Goal: Book appointment/travel/reservation

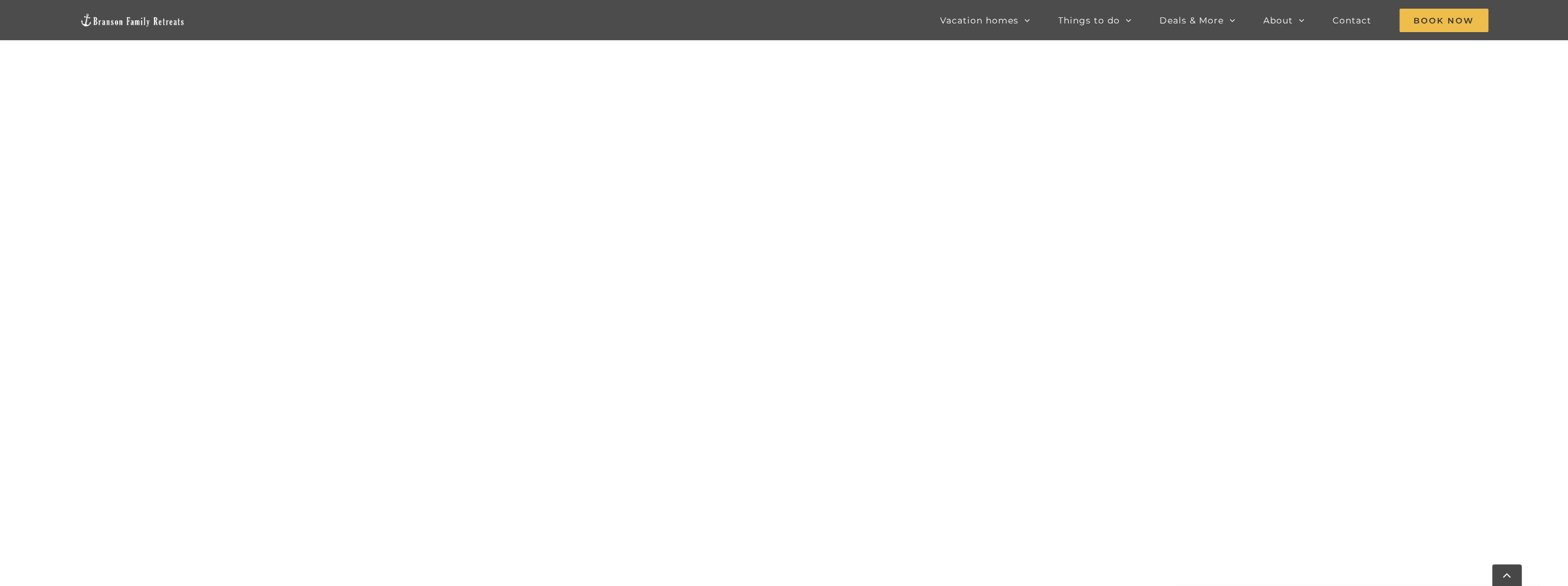
scroll to position [895, 0]
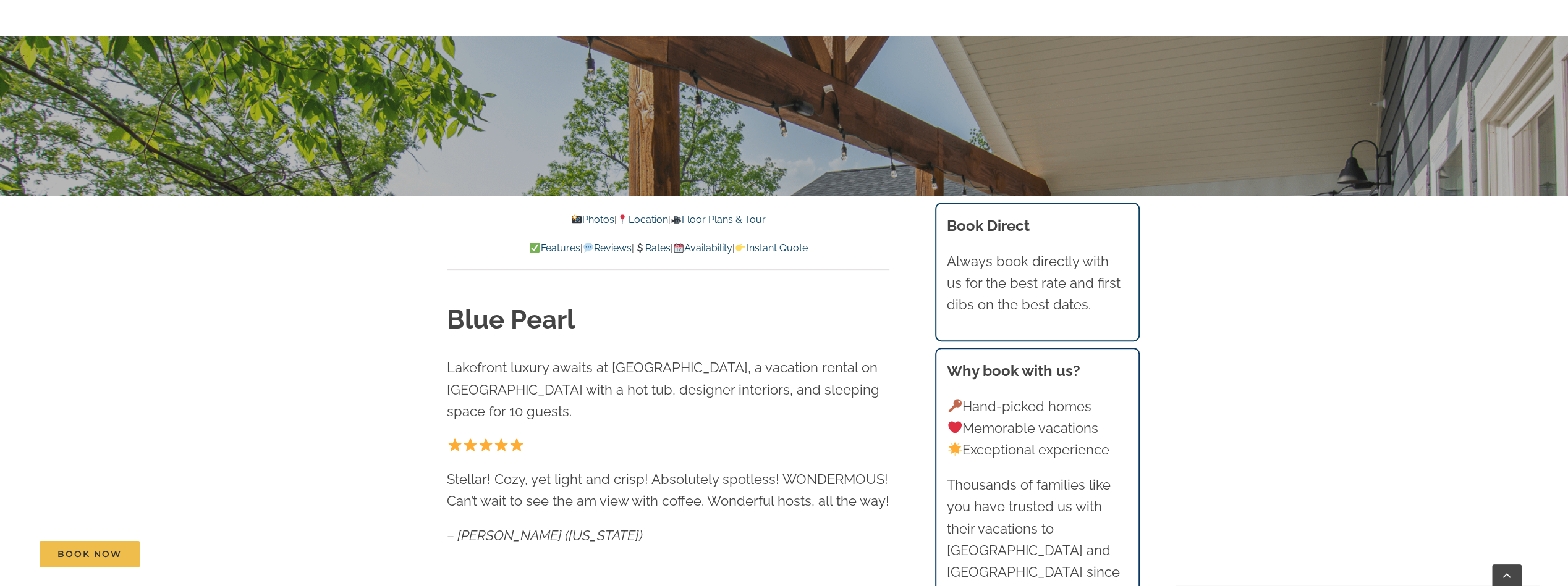
scroll to position [432, 0]
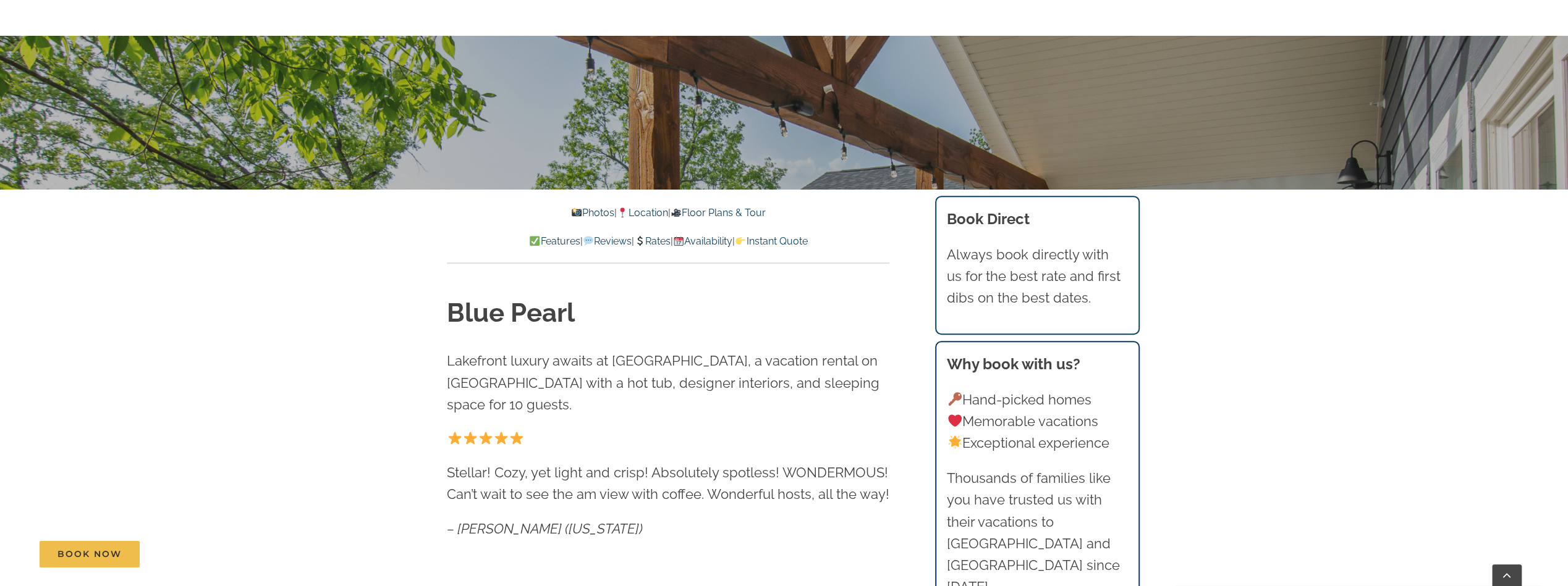
click at [723, 242] on link "Availability" at bounding box center [702, 242] width 59 height 12
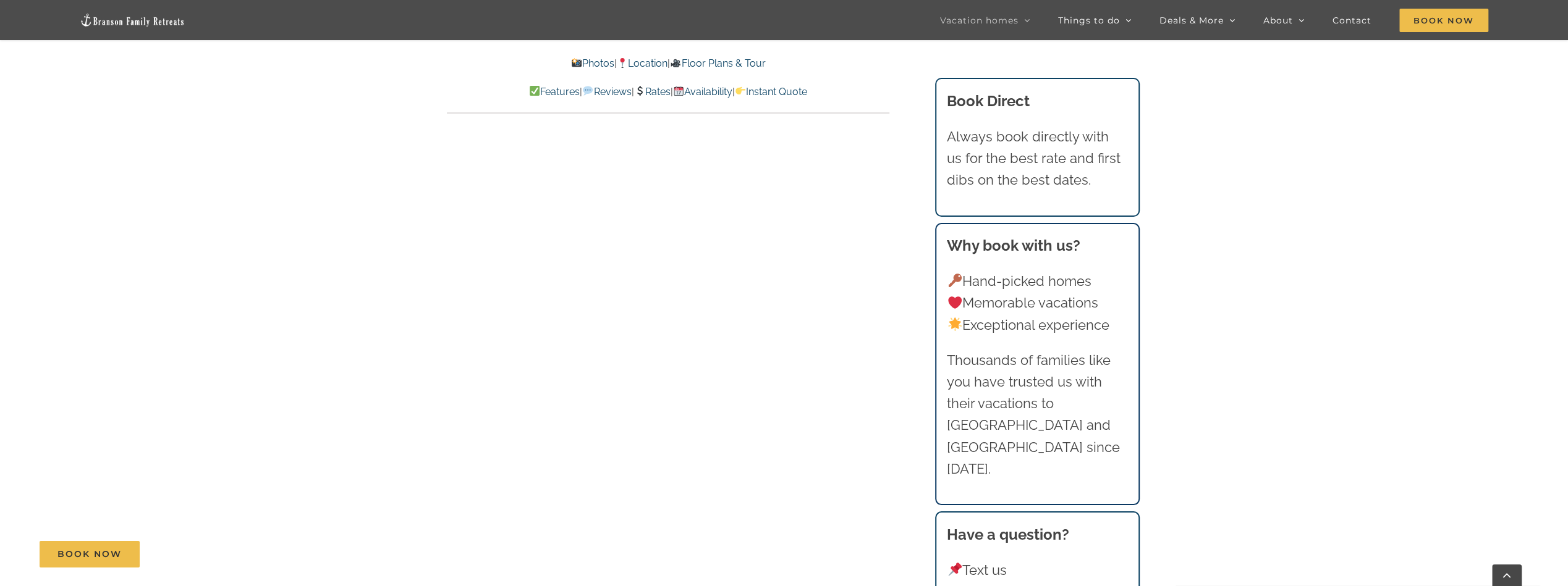
scroll to position [7599, 0]
